Goal: Information Seeking & Learning: Learn about a topic

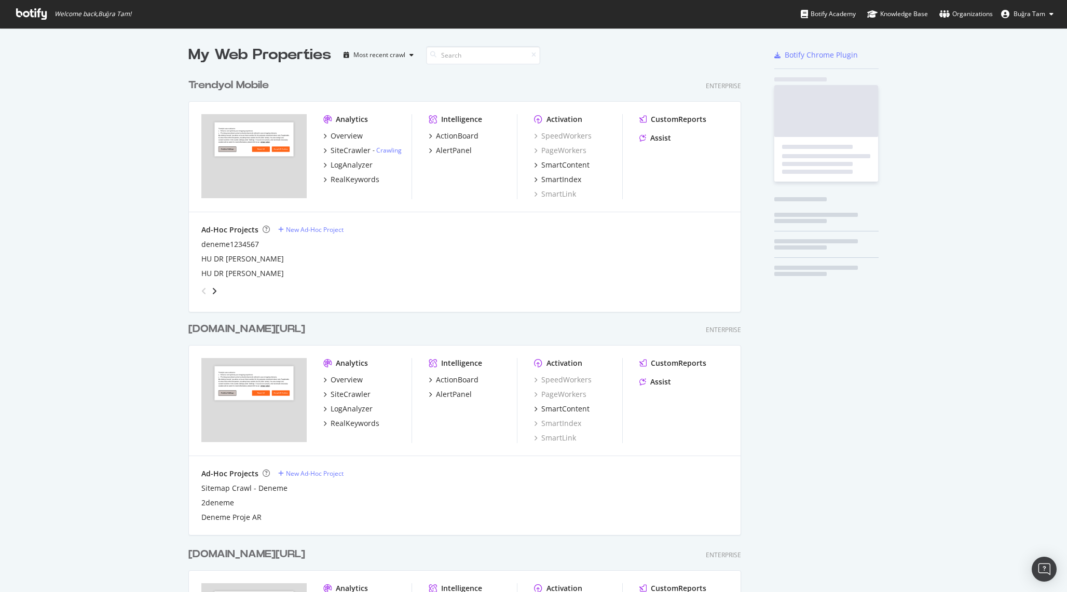
scroll to position [1495, 561]
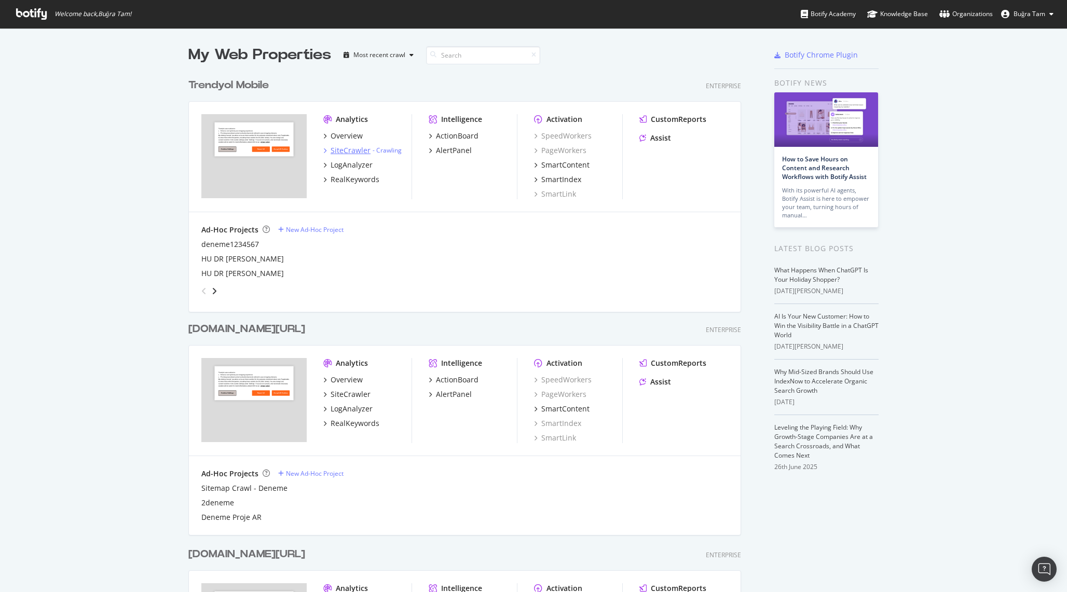
click at [346, 145] on div "SiteCrawler" at bounding box center [351, 150] width 40 height 10
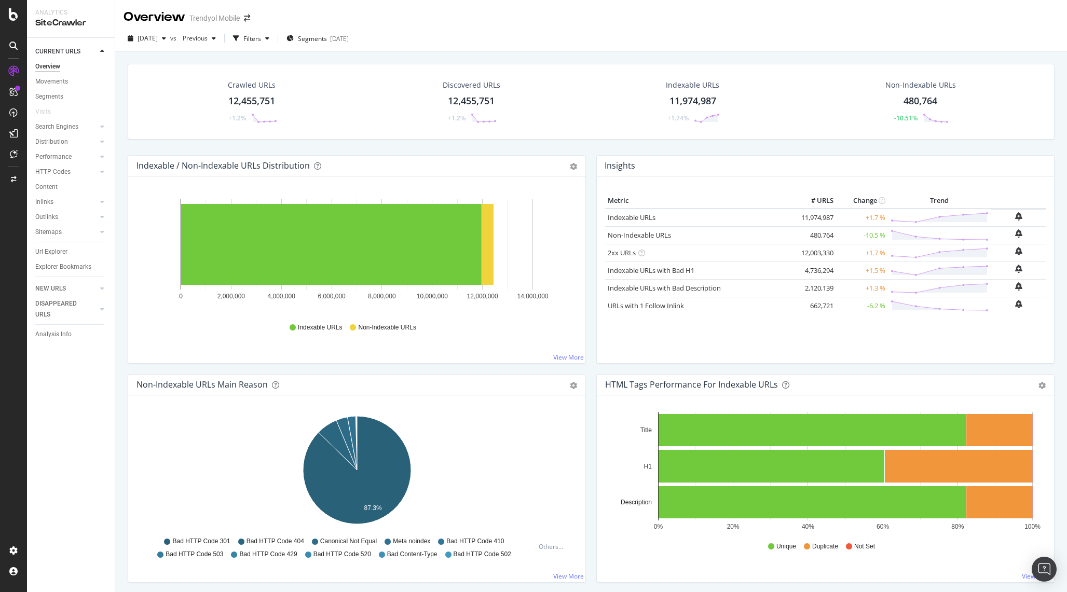
click at [252, 102] on div "12,455,751" at bounding box center [251, 100] width 47 height 13
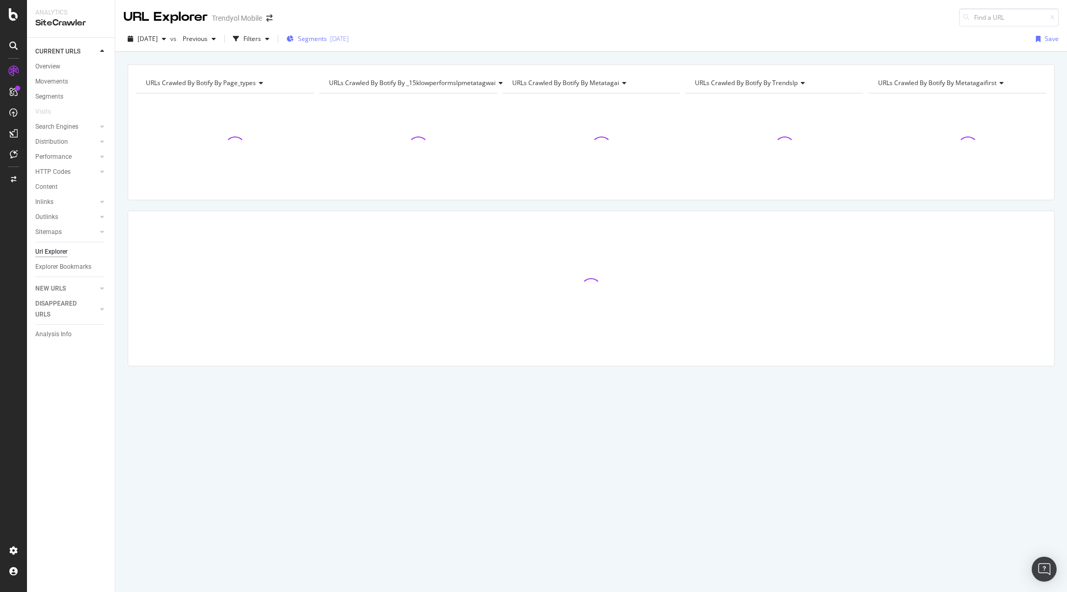
click at [323, 41] on span "Segments" at bounding box center [312, 38] width 29 height 9
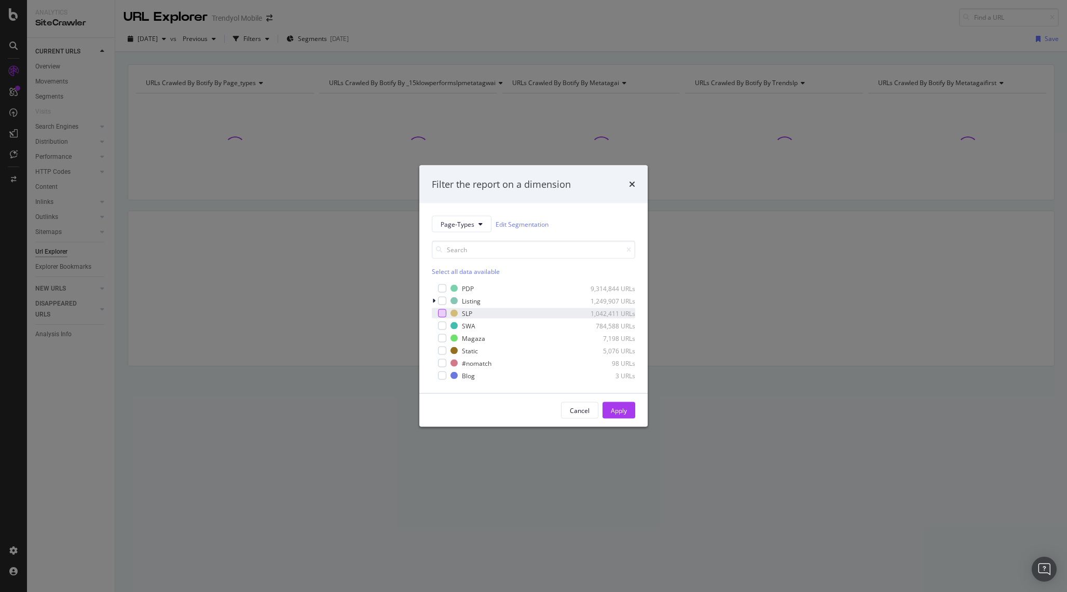
click at [444, 311] on div "modal" at bounding box center [442, 313] width 8 height 8
click at [617, 403] on div "Apply" at bounding box center [619, 411] width 16 height 16
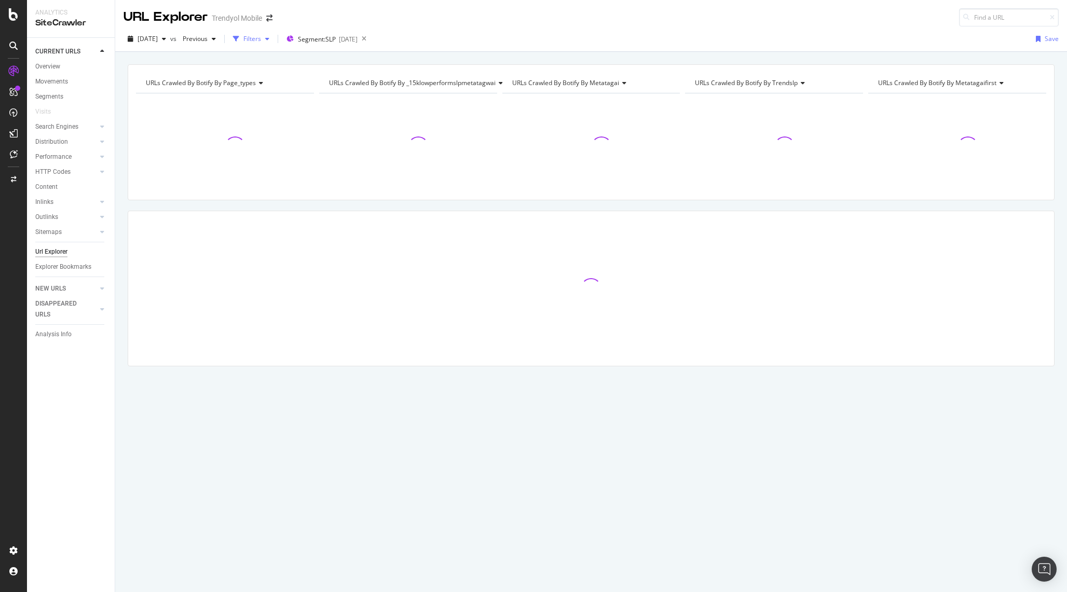
click at [261, 37] on div "Filters" at bounding box center [252, 38] width 18 height 9
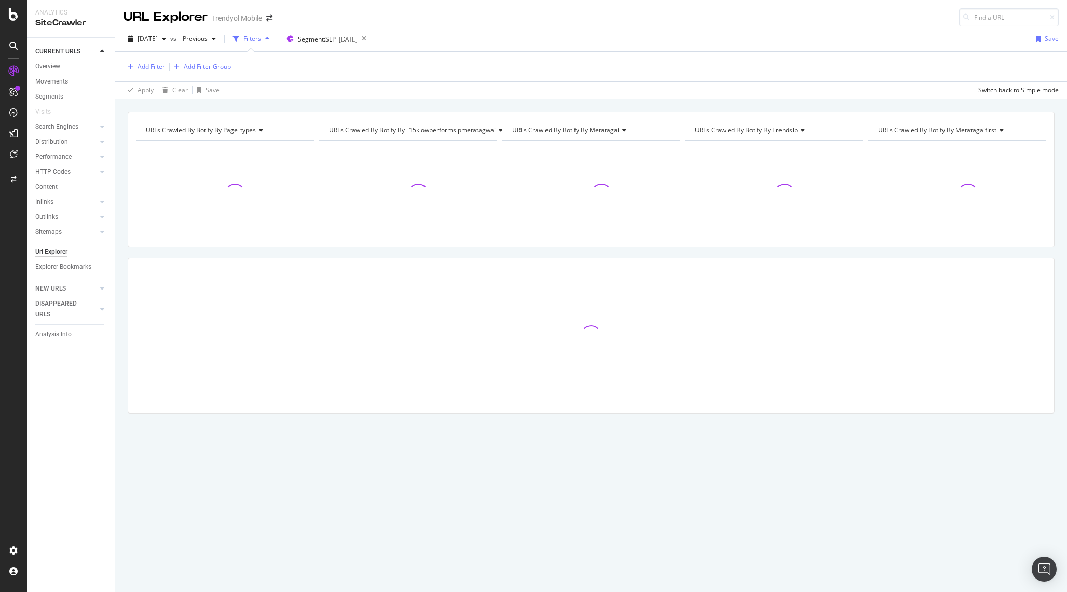
click at [151, 63] on div "Add Filter" at bounding box center [150, 66] width 27 height 9
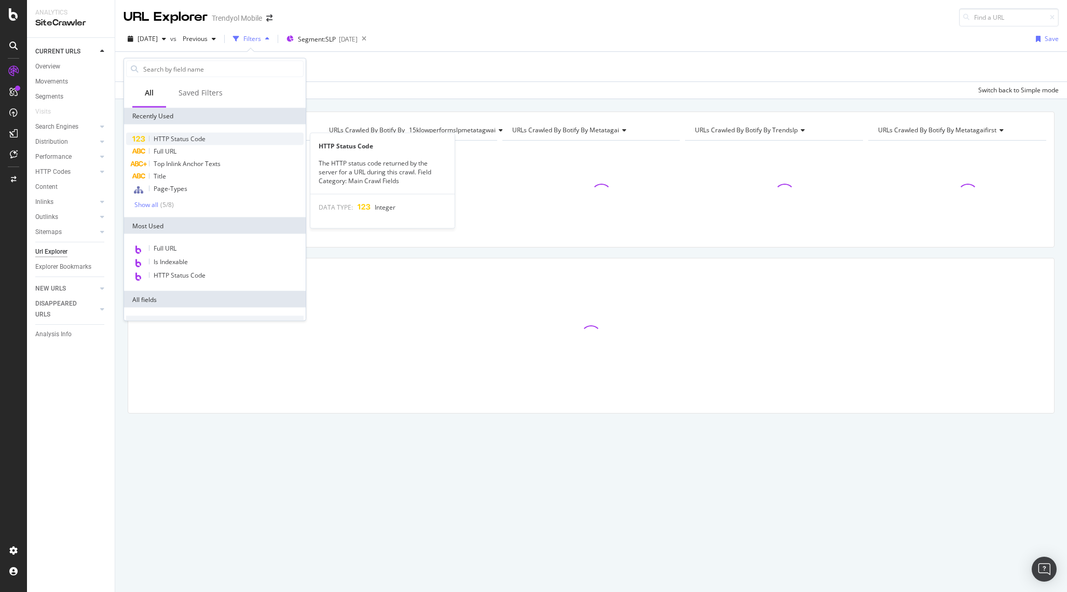
click at [175, 137] on span "HTTP Status Code" at bounding box center [180, 138] width 52 height 9
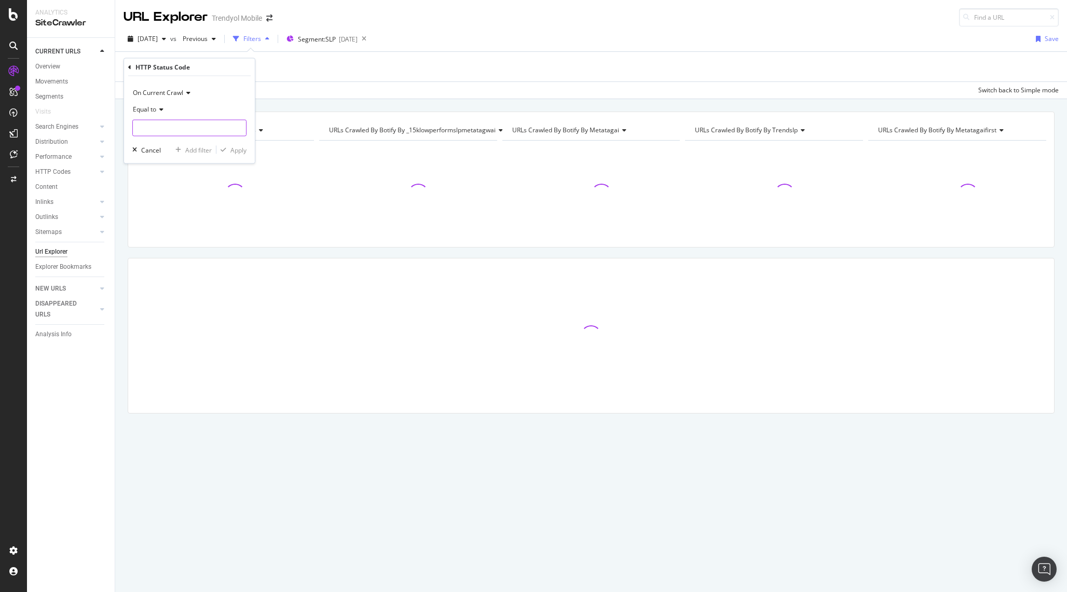
click at [173, 121] on input "number" at bounding box center [189, 128] width 114 height 17
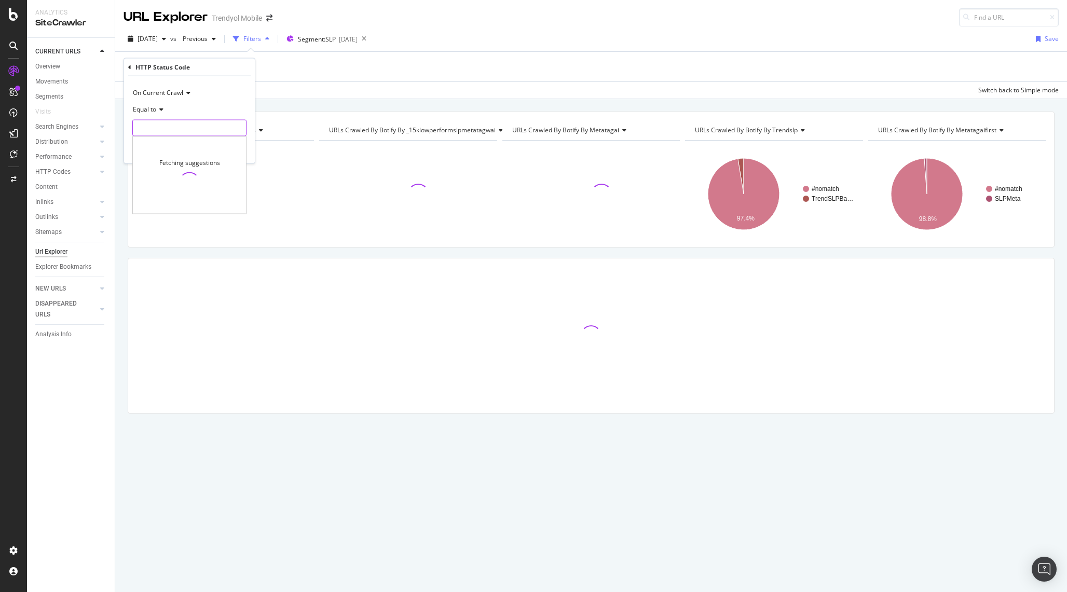
click at [210, 121] on input "number" at bounding box center [189, 128] width 114 height 17
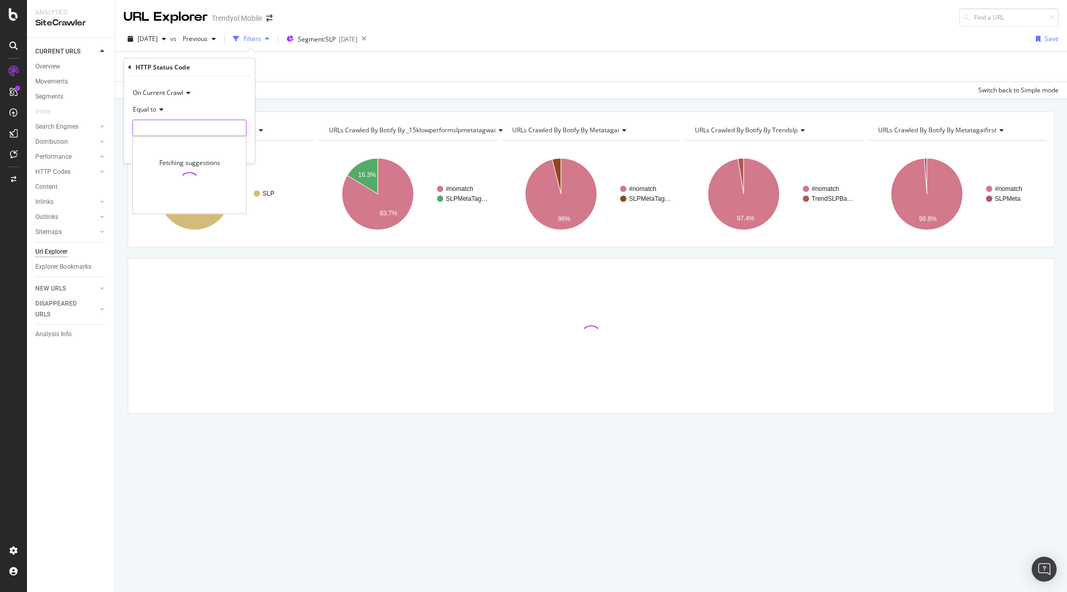
click at [224, 125] on input "number" at bounding box center [189, 128] width 114 height 17
click at [247, 103] on div "On Current Crawl Equal to Fetching suggestions Cancel Add filter Apply" at bounding box center [189, 119] width 131 height 87
click at [223, 122] on input "number" at bounding box center [189, 128] width 114 height 17
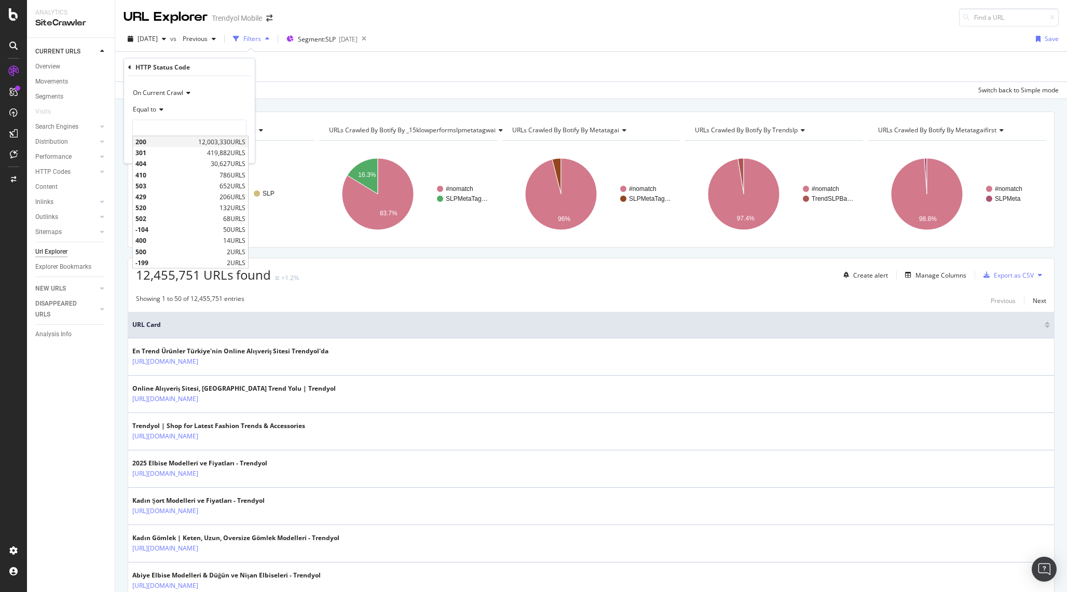
click at [189, 139] on span "200" at bounding box center [165, 141] width 60 height 9
type input "200"
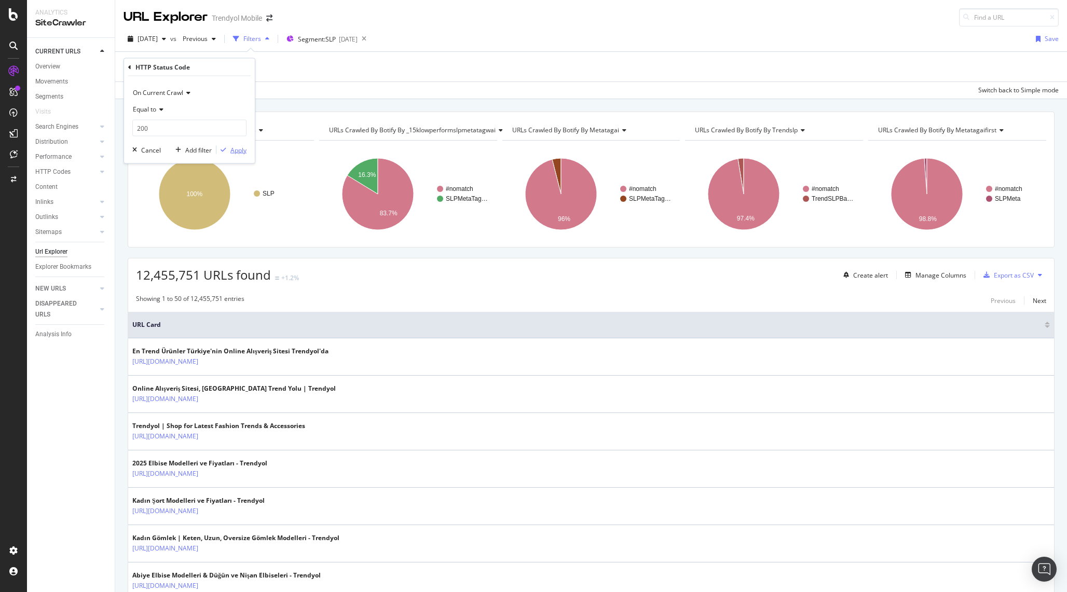
click at [238, 148] on div "Apply" at bounding box center [238, 149] width 16 height 9
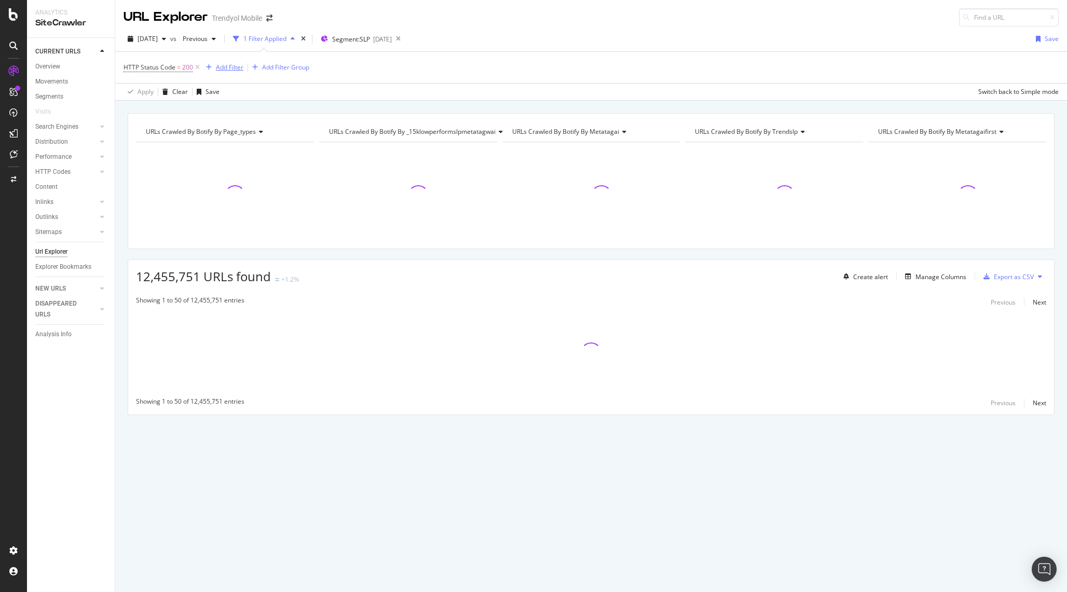
click at [227, 70] on div "Add Filter" at bounding box center [229, 67] width 27 height 9
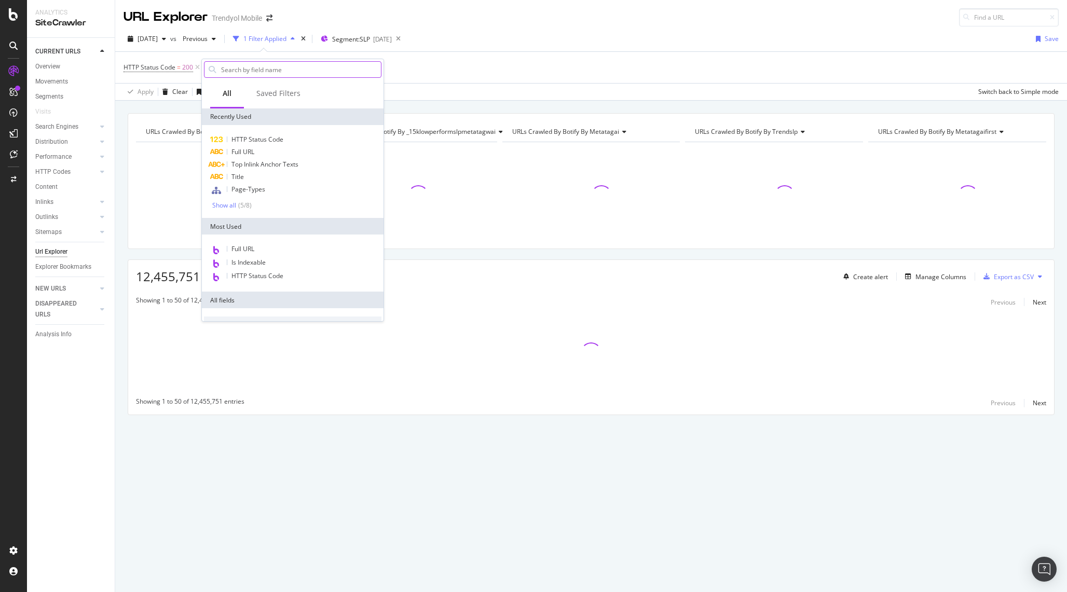
click at [257, 74] on input "text" at bounding box center [300, 70] width 161 height 16
click at [260, 153] on div "Full URL" at bounding box center [292, 152] width 177 height 12
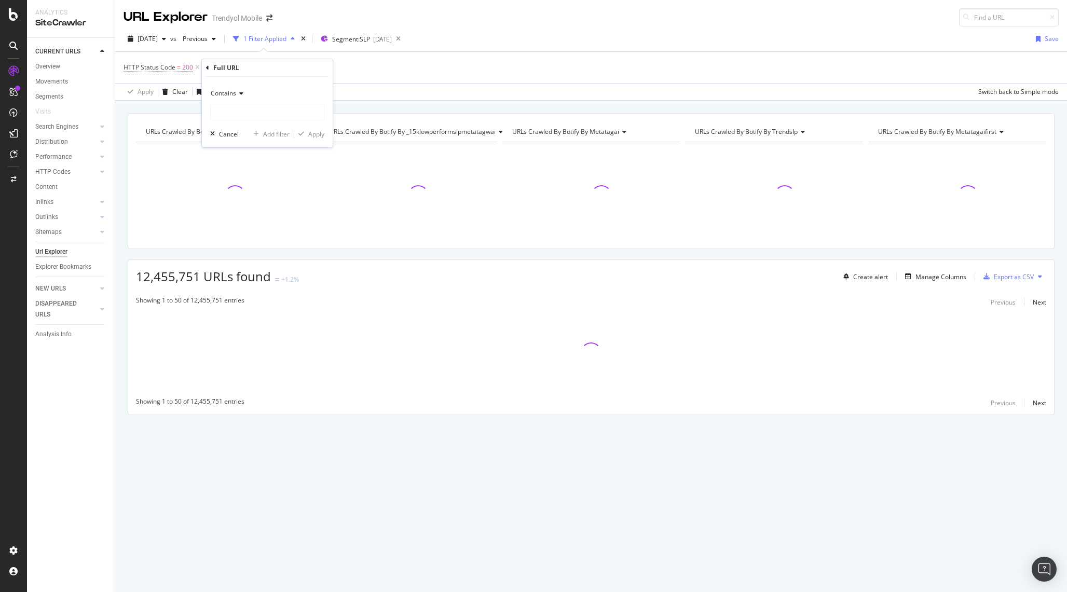
click at [249, 102] on div "Contains" at bounding box center [267, 102] width 114 height 35
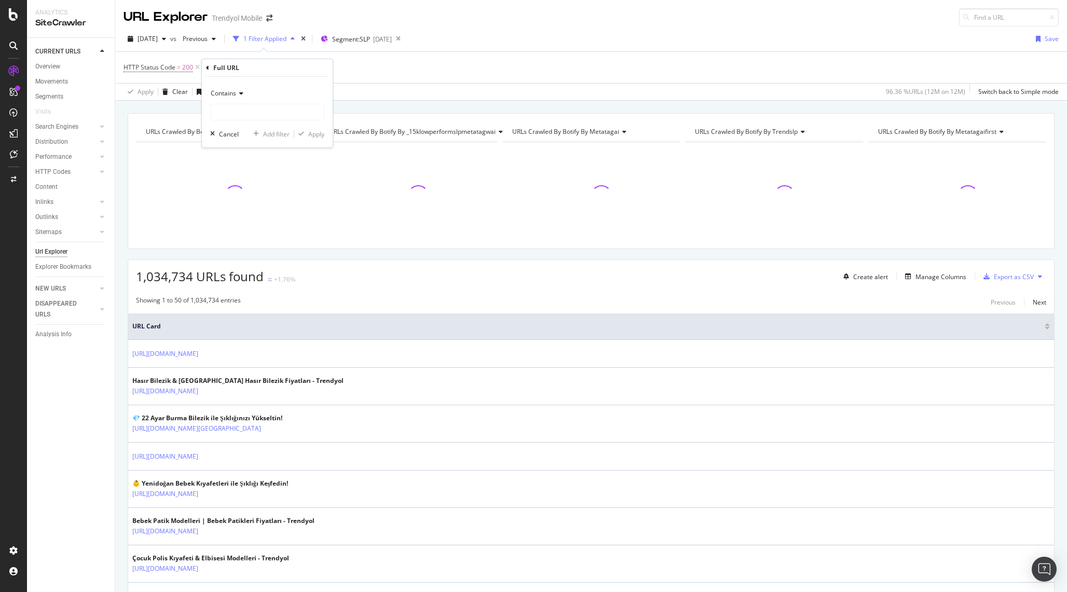
click at [241, 90] on icon at bounding box center [239, 93] width 7 height 6
click at [252, 210] on span "Doesn't contain" at bounding box center [237, 209] width 45 height 9
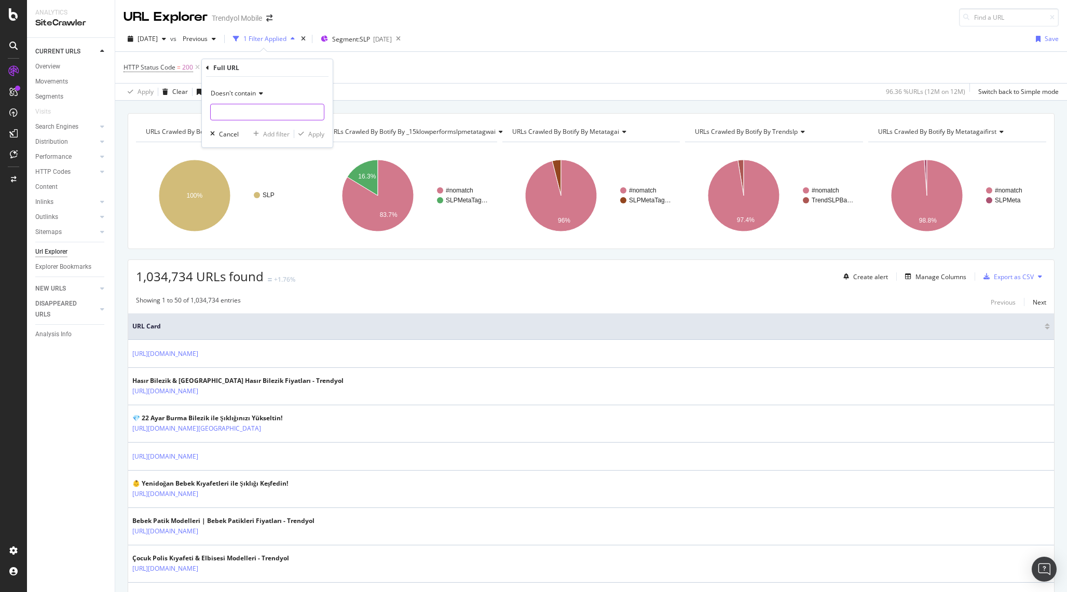
click at [243, 111] on input "text" at bounding box center [267, 112] width 113 height 17
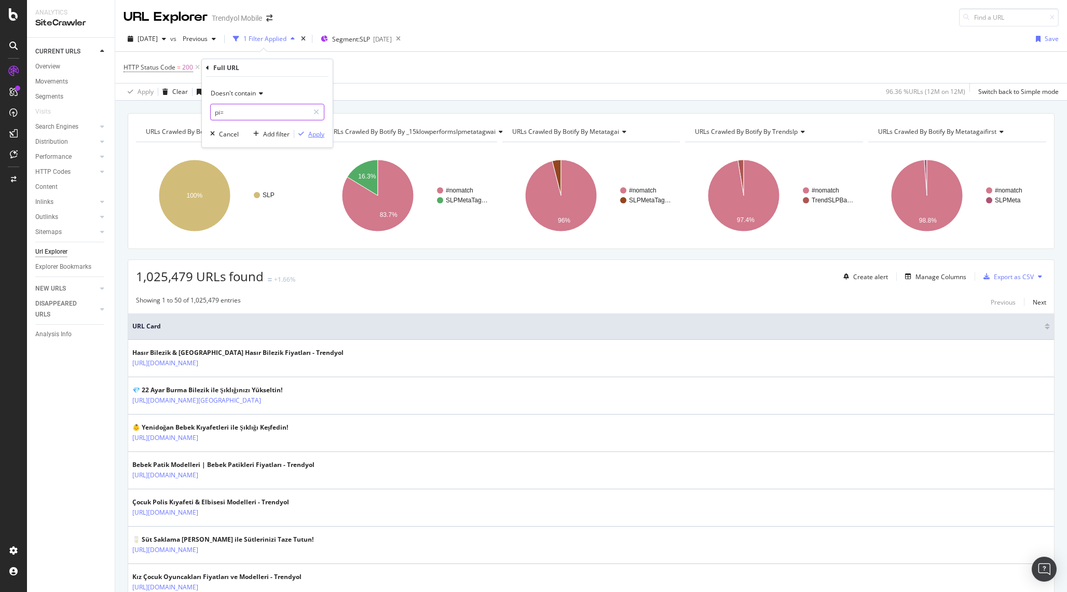
type input "pi="
click at [320, 130] on div "Apply" at bounding box center [316, 134] width 16 height 9
